Goal: Information Seeking & Learning: Learn about a topic

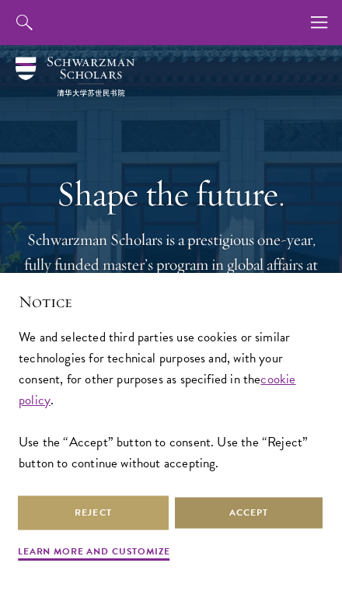
click at [273, 512] on button "Accept" at bounding box center [249, 513] width 151 height 35
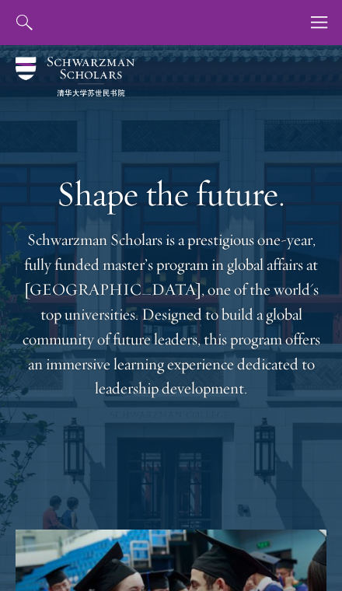
click at [331, 23] on button "button" at bounding box center [319, 22] width 45 height 45
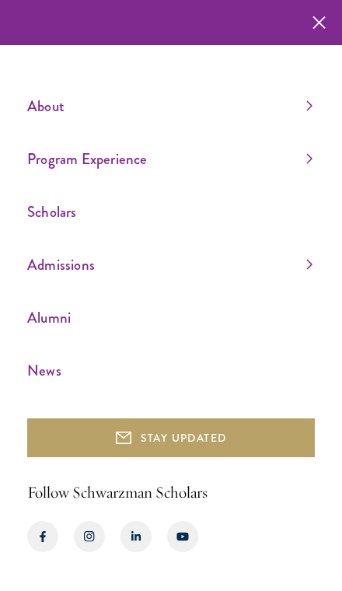
click at [310, 119] on link "About" at bounding box center [170, 106] width 286 height 26
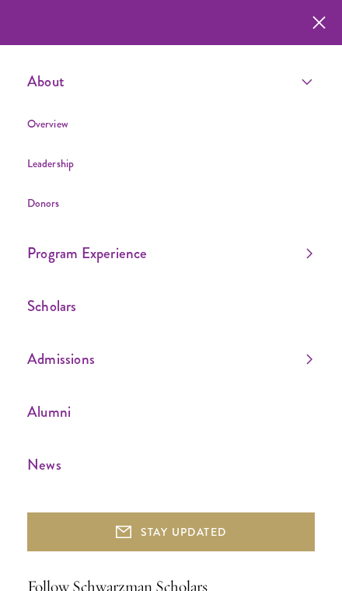
click at [303, 260] on link "Program Experience" at bounding box center [170, 253] width 286 height 26
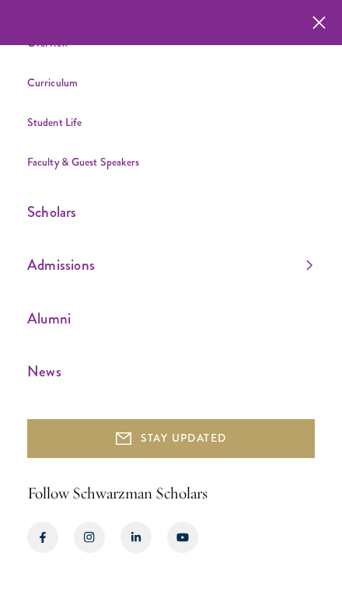
scroll to position [252, 0]
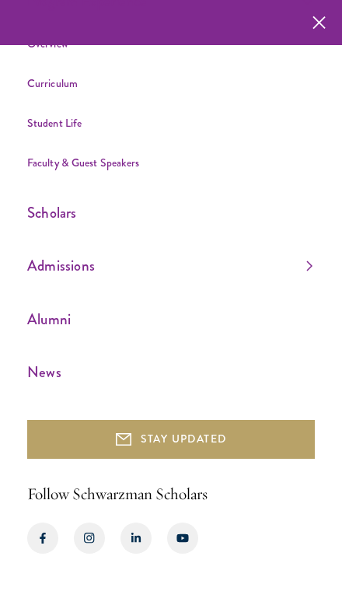
click at [243, 225] on link "Scholars" at bounding box center [170, 213] width 286 height 26
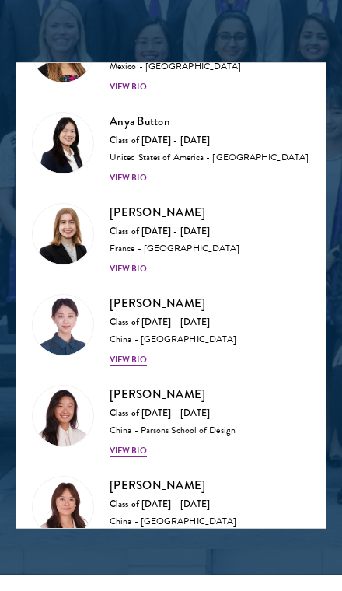
scroll to position [2228, 0]
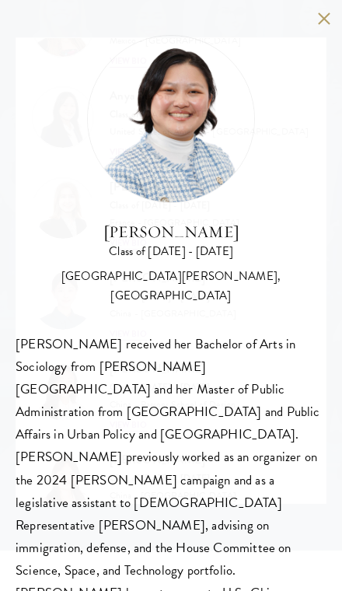
scroll to position [1657, 0]
click at [318, 28] on div "Kelsey Chin Class of 2025 - 2026 United States of America - Barnard College, Co…" at bounding box center [171, 365] width 342 height 730
click at [321, 21] on button at bounding box center [323, 18] width 13 height 13
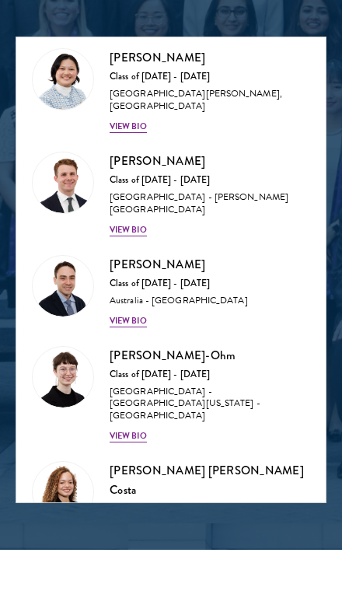
scroll to position [2721, 0]
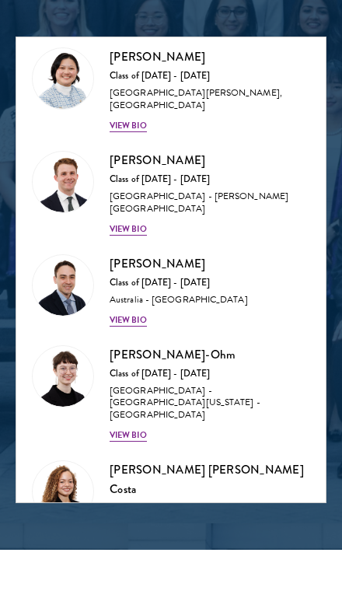
click at [130, 430] on div "View Bio" at bounding box center [128, 436] width 37 height 12
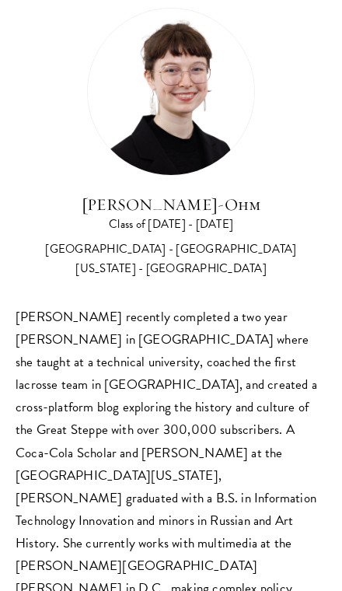
scroll to position [27, 0]
click at [321, 28] on div "Ottilie Cooper-Ohm Class of 2025 - 2026 United States of America - University o…" at bounding box center [171, 143] width 311 height 271
click at [314, 23] on div "Ottilie Cooper-Ohm Class of 2025 - 2026 United States of America - University o…" at bounding box center [171, 143] width 311 height 271
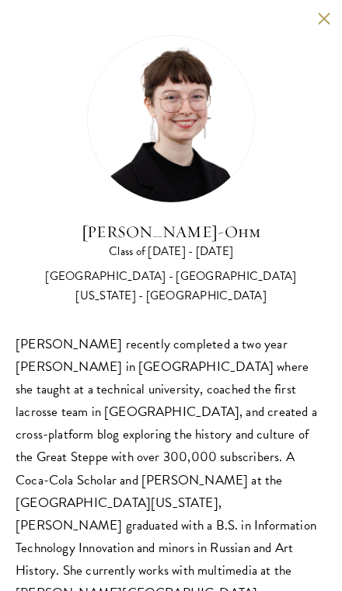
scroll to position [0, 0]
click at [325, 21] on button at bounding box center [323, 18] width 13 height 13
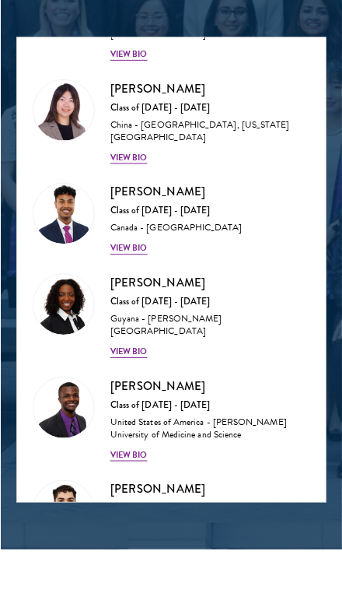
scroll to position [1659, 0]
